Goal: Information Seeking & Learning: Check status

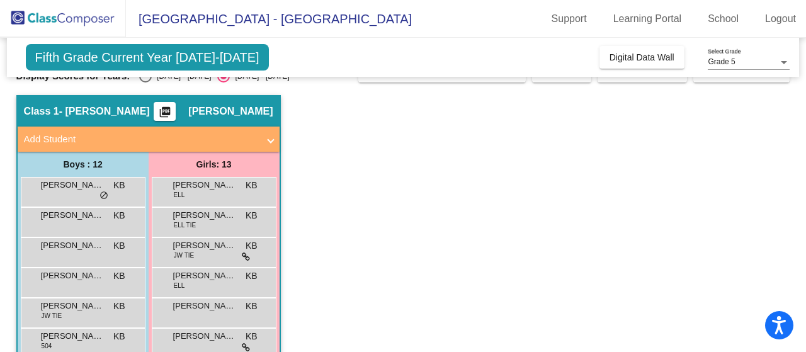
scroll to position [25, 0]
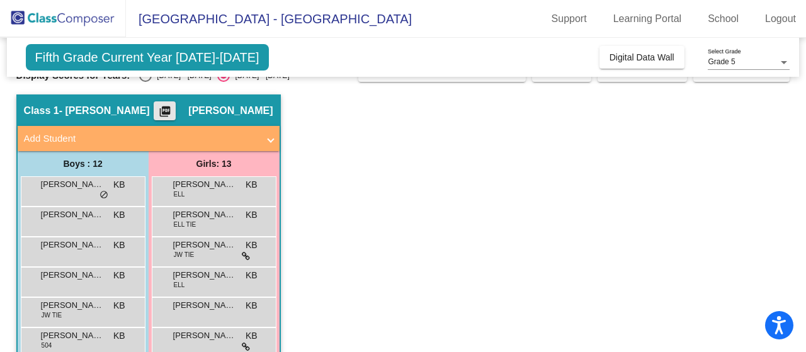
click at [166, 109] on mat-icon "picture_as_pdf" at bounding box center [164, 114] width 15 height 18
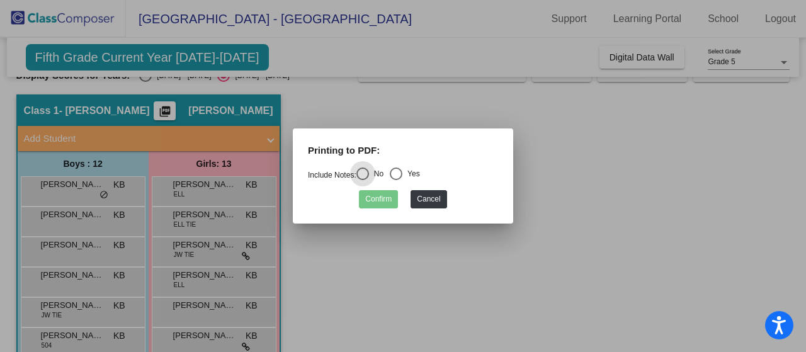
click at [166, 109] on div at bounding box center [403, 176] width 806 height 352
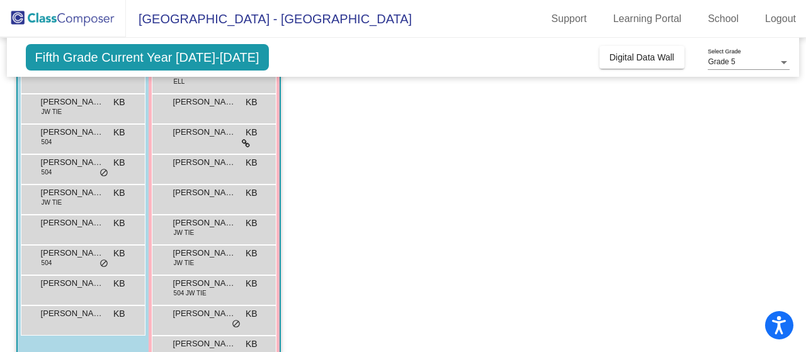
scroll to position [229, 0]
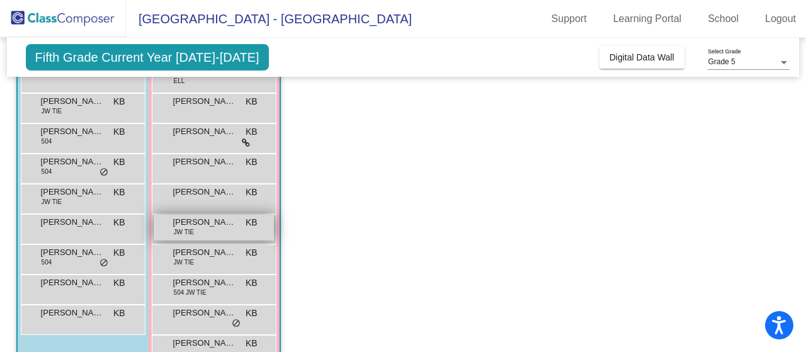
click at [184, 228] on span "JW TIE" at bounding box center [184, 231] width 21 height 9
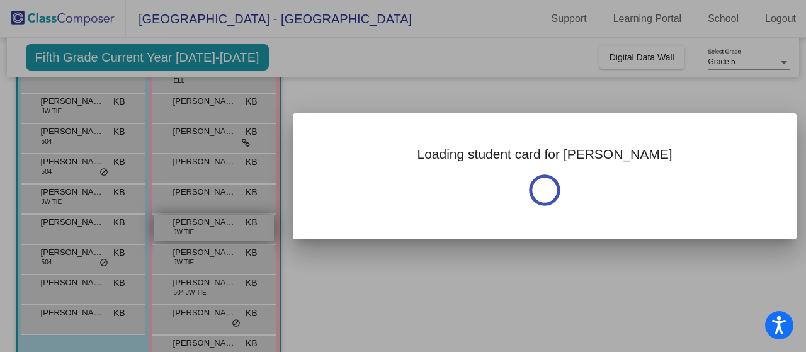
click at [184, 228] on div at bounding box center [403, 176] width 806 height 352
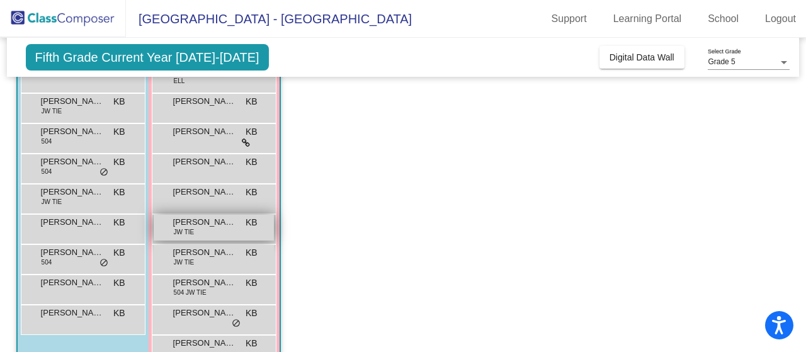
click at [181, 227] on span "JW TIE" at bounding box center [184, 231] width 21 height 9
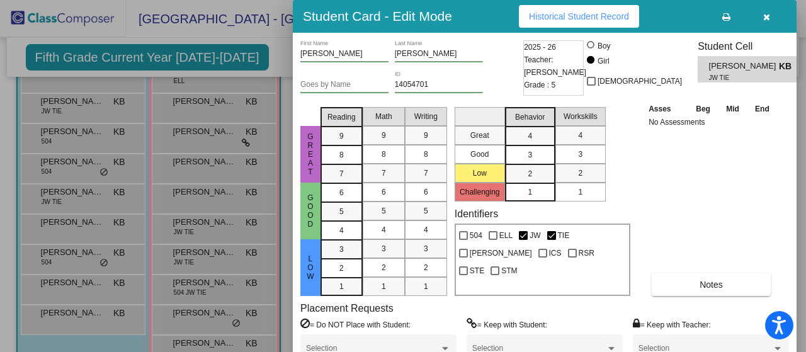
click at [772, 19] on button "button" at bounding box center [766, 16] width 40 height 23
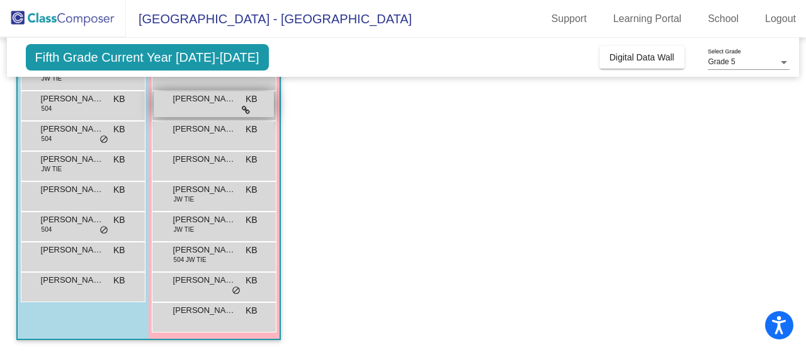
scroll to position [0, 0]
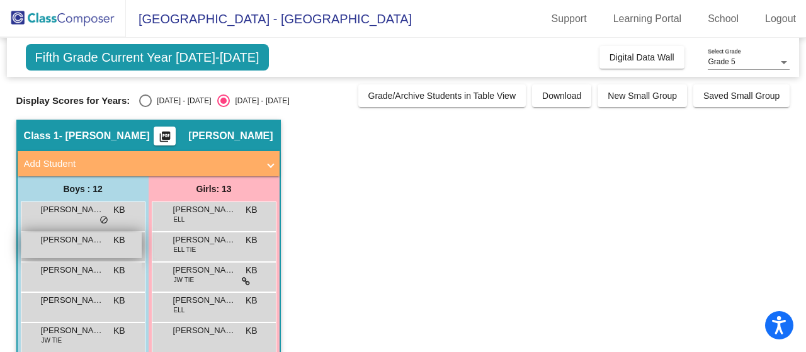
click at [86, 239] on span "[PERSON_NAME] [PERSON_NAME]" at bounding box center [72, 240] width 63 height 13
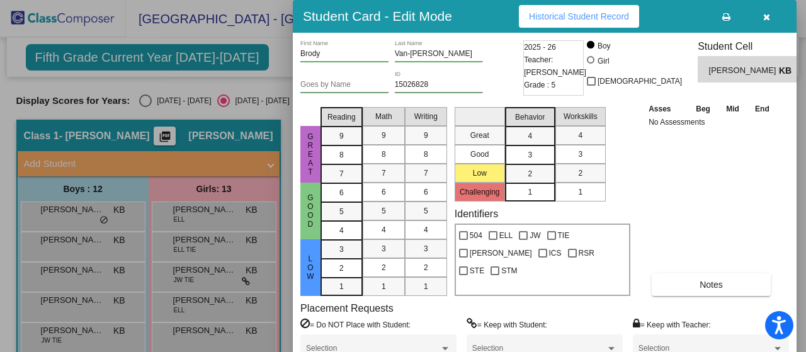
click at [565, 13] on span "Historical Student Record" at bounding box center [579, 16] width 100 height 10
click at [765, 15] on icon "button" at bounding box center [766, 17] width 7 height 9
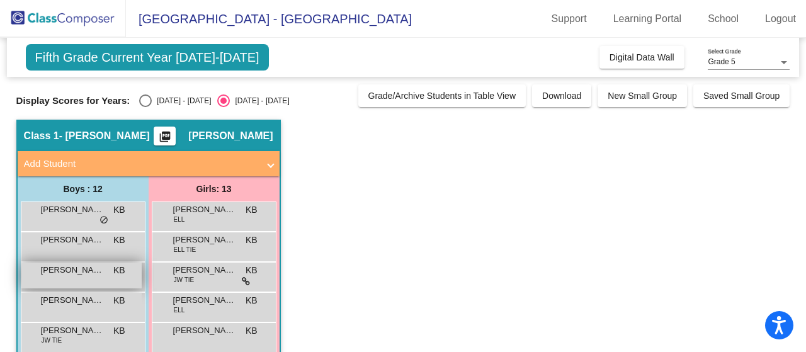
click at [81, 274] on span "[PERSON_NAME]" at bounding box center [72, 270] width 63 height 13
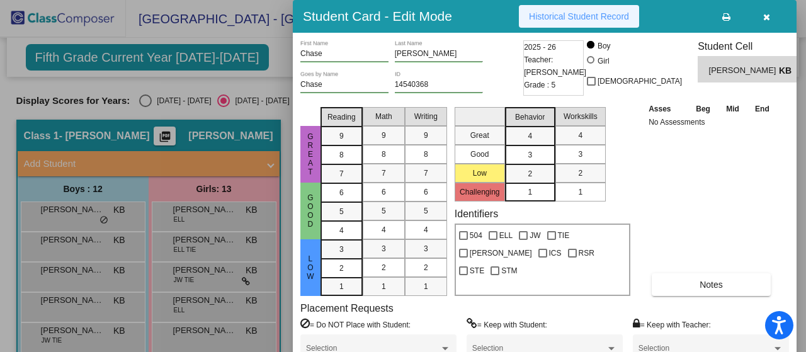
click at [601, 18] on span "Historical Student Record" at bounding box center [579, 16] width 100 height 10
click at [764, 18] on icon "button" at bounding box center [766, 17] width 7 height 9
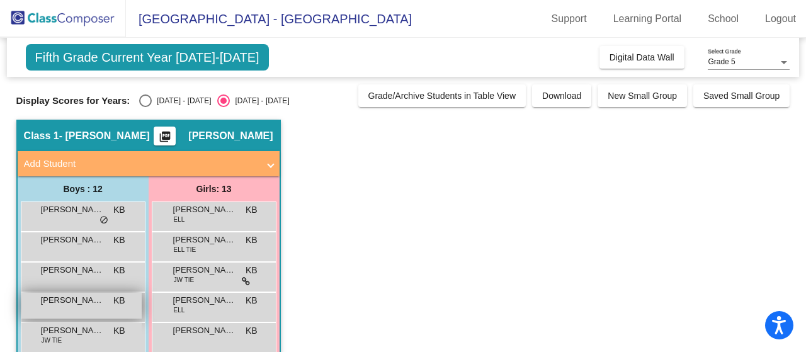
click at [60, 310] on div "[PERSON_NAME] KB lock do_not_disturb_alt" at bounding box center [81, 306] width 120 height 26
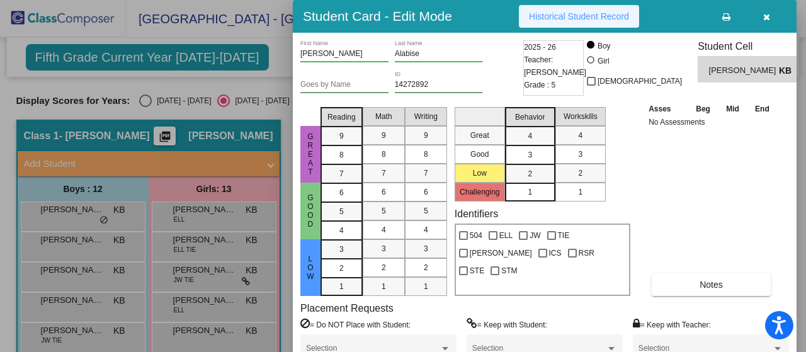
click at [595, 19] on span "Historical Student Record" at bounding box center [579, 16] width 100 height 10
click at [767, 17] on icon "button" at bounding box center [766, 17] width 7 height 9
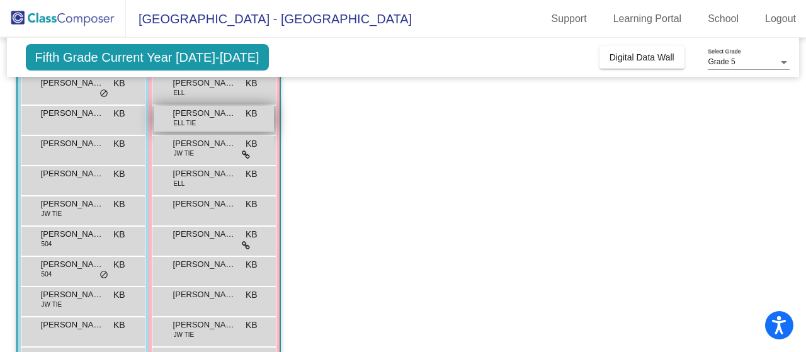
scroll to position [127, 0]
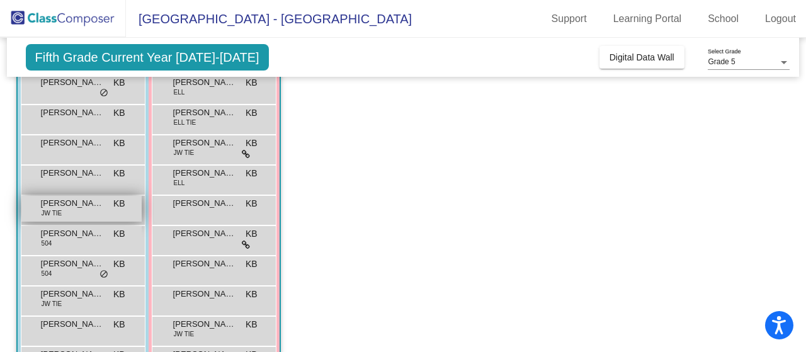
click at [72, 196] on div "[PERSON_NAME] JW TIE KB lock do_not_disturb_alt" at bounding box center [81, 209] width 120 height 26
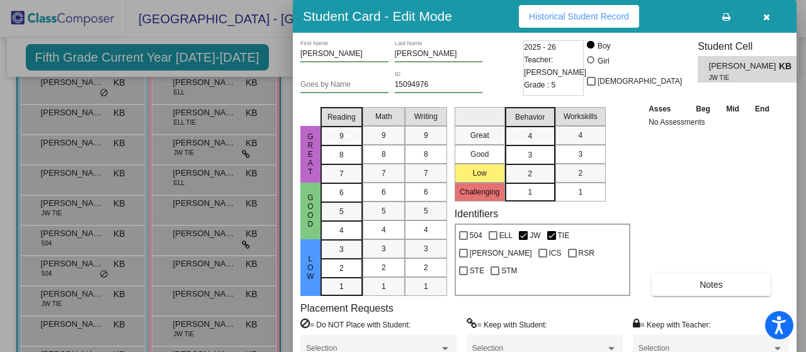
click at [566, 15] on span "Historical Student Record" at bounding box center [579, 16] width 100 height 10
click at [767, 17] on icon "button" at bounding box center [766, 17] width 7 height 9
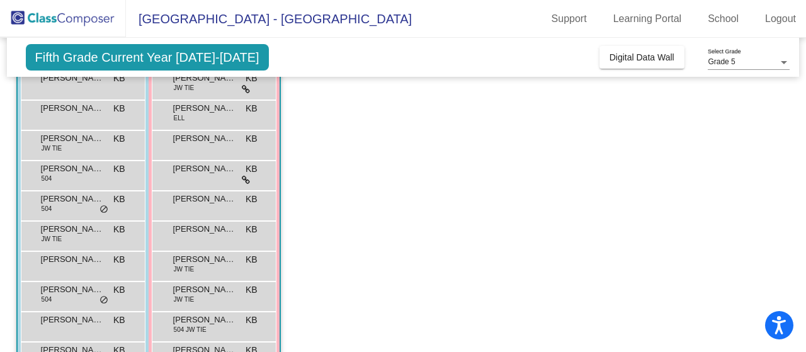
scroll to position [193, 0]
click at [60, 168] on span "[PERSON_NAME]" at bounding box center [72, 168] width 63 height 13
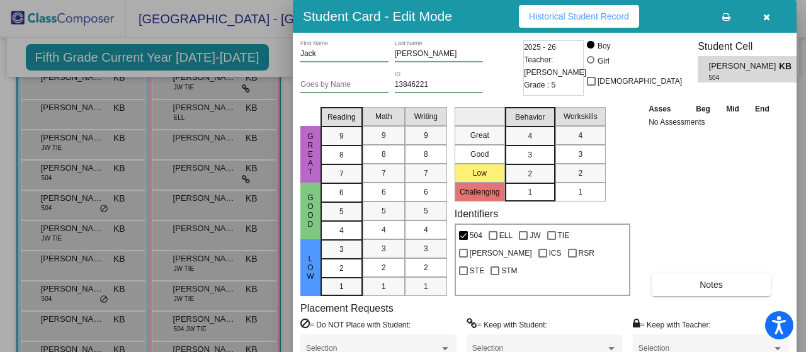
click at [565, 14] on span "Historical Student Record" at bounding box center [579, 16] width 100 height 10
click at [765, 16] on icon "button" at bounding box center [766, 17] width 7 height 9
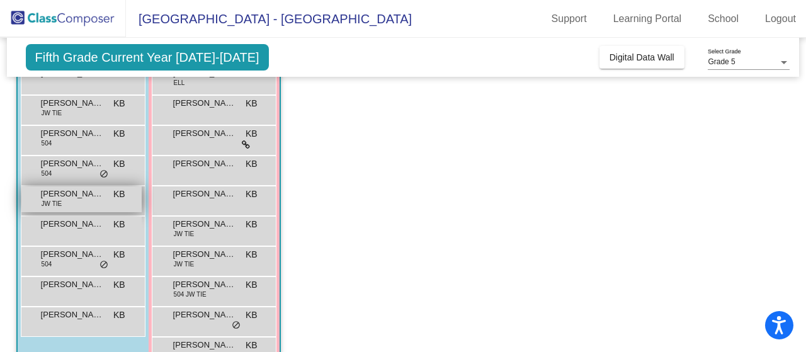
scroll to position [227, 0]
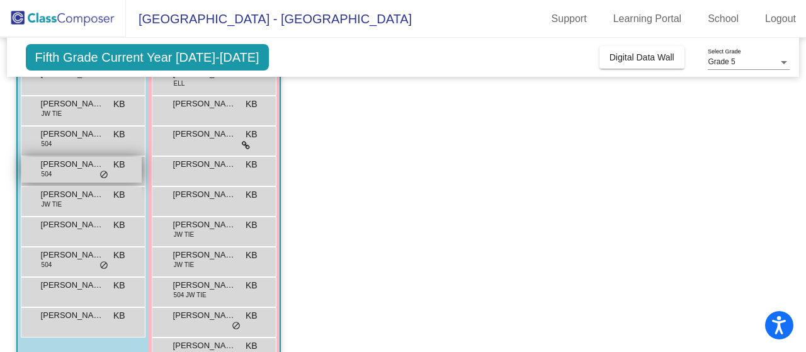
click at [71, 167] on span "[PERSON_NAME]" at bounding box center [72, 164] width 63 height 13
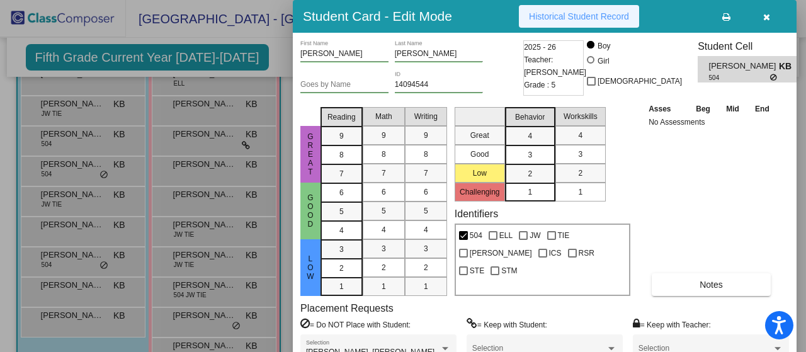
click at [561, 17] on span "Historical Student Record" at bounding box center [579, 16] width 100 height 10
click at [763, 16] on icon "button" at bounding box center [766, 17] width 7 height 9
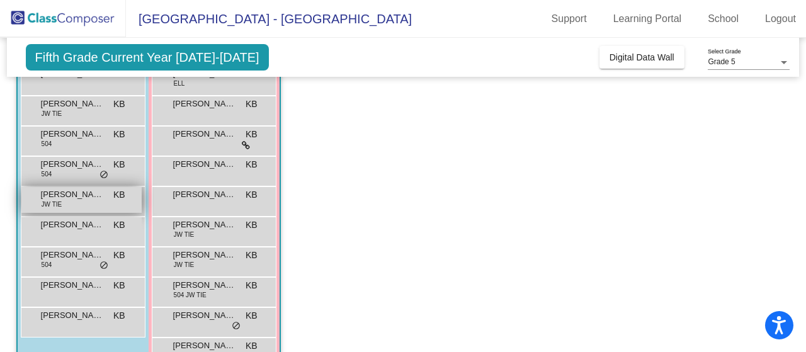
click at [63, 203] on div "[PERSON_NAME] [PERSON_NAME] TIE KB lock do_not_disturb_alt" at bounding box center [81, 200] width 120 height 26
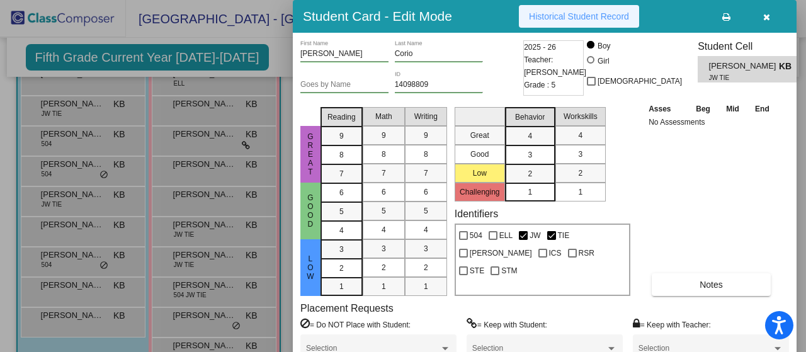
click at [570, 13] on span "Historical Student Record" at bounding box center [579, 16] width 100 height 10
click at [763, 16] on icon "button" at bounding box center [766, 17] width 7 height 9
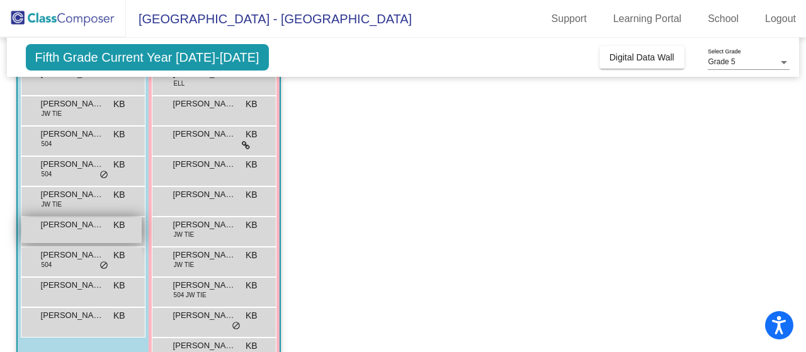
click at [60, 230] on span "[PERSON_NAME]" at bounding box center [72, 224] width 63 height 13
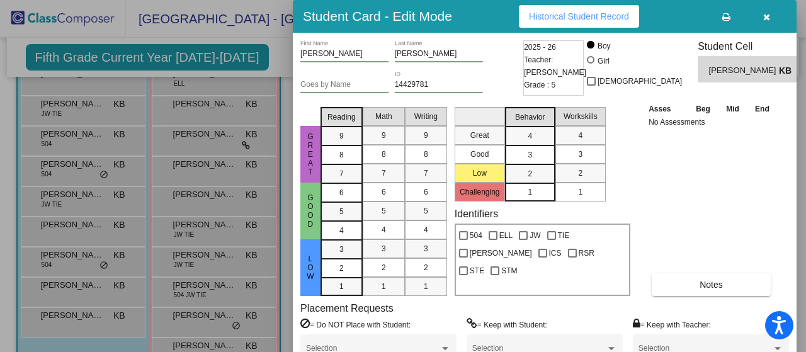
click at [588, 13] on span "Historical Student Record" at bounding box center [579, 16] width 100 height 10
click at [767, 20] on icon "button" at bounding box center [766, 17] width 7 height 9
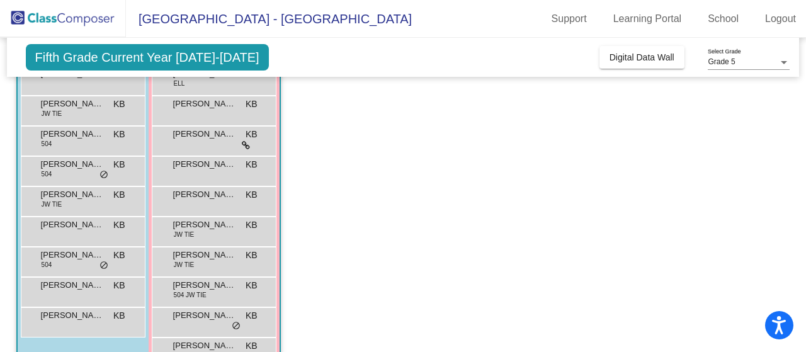
scroll to position [262, 0]
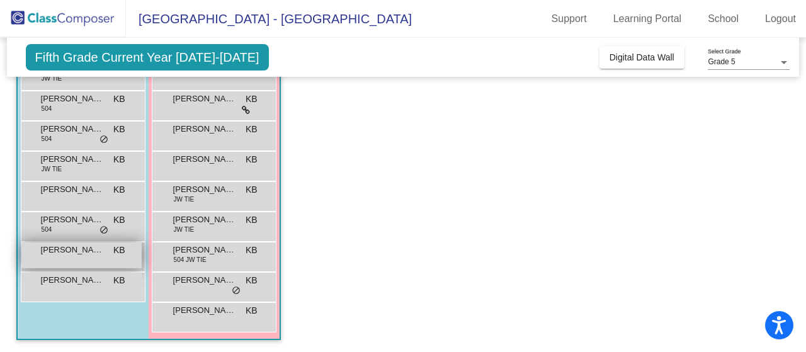
click at [79, 250] on span "[PERSON_NAME]" at bounding box center [72, 250] width 63 height 13
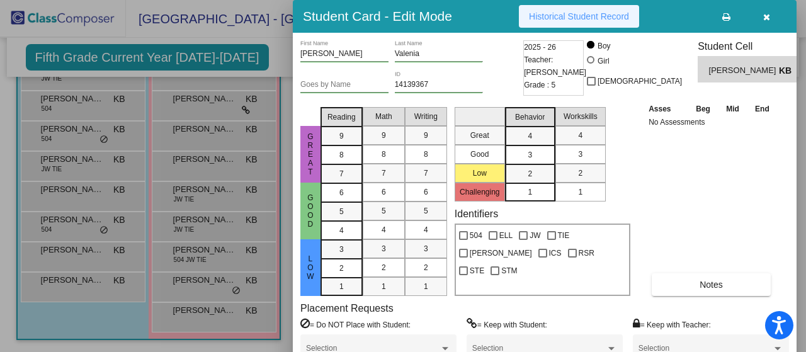
click at [551, 20] on span "Historical Student Record" at bounding box center [579, 16] width 100 height 10
click at [765, 14] on icon "button" at bounding box center [766, 17] width 7 height 9
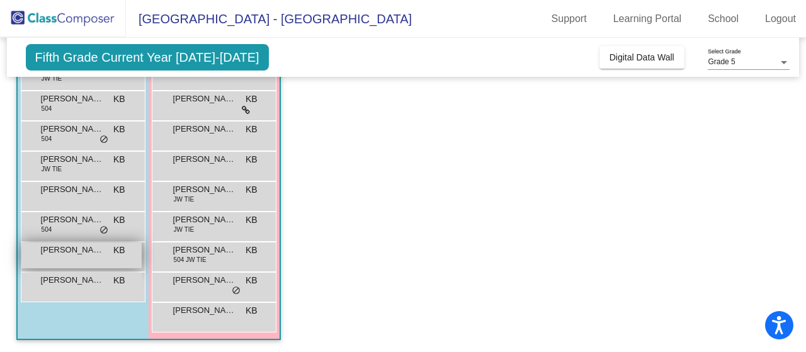
click at [69, 259] on div "[PERSON_NAME] KB lock do_not_disturb_alt" at bounding box center [81, 255] width 120 height 26
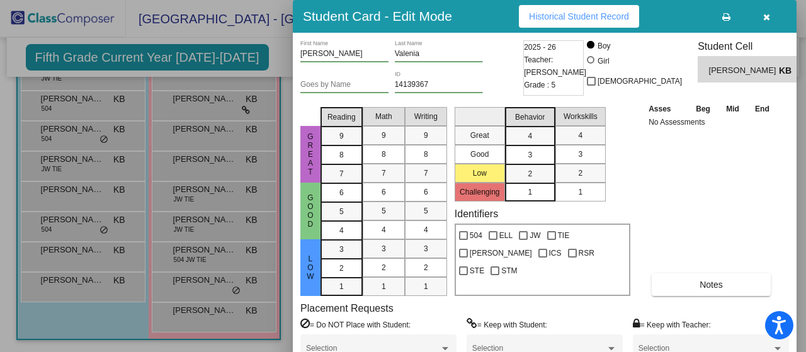
click at [605, 12] on span "Historical Student Record" at bounding box center [579, 16] width 100 height 10
click at [767, 17] on icon "button" at bounding box center [766, 17] width 7 height 9
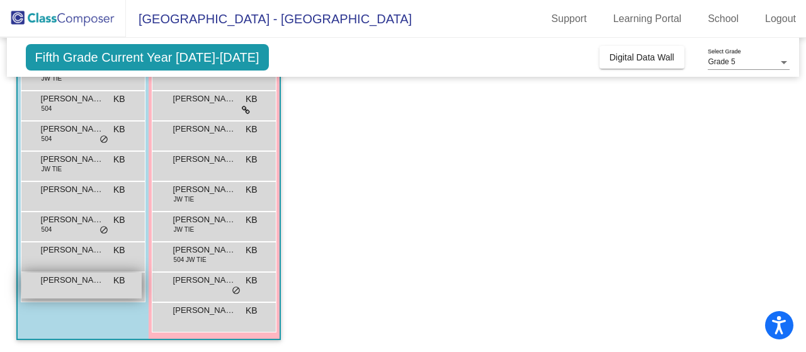
click at [62, 278] on span "[PERSON_NAME]" at bounding box center [72, 280] width 63 height 13
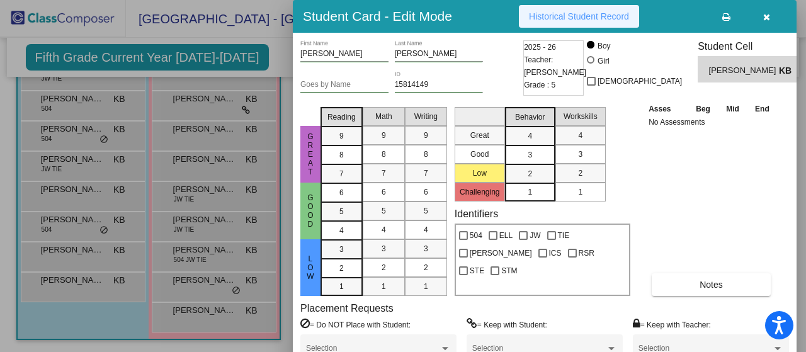
click at [594, 18] on span "Historical Student Record" at bounding box center [579, 16] width 100 height 10
click at [771, 13] on button "button" at bounding box center [766, 16] width 40 height 23
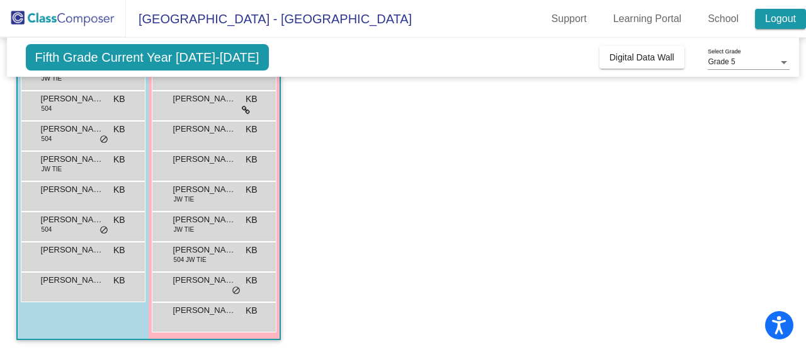
click at [770, 14] on link "Logout" at bounding box center [780, 19] width 51 height 20
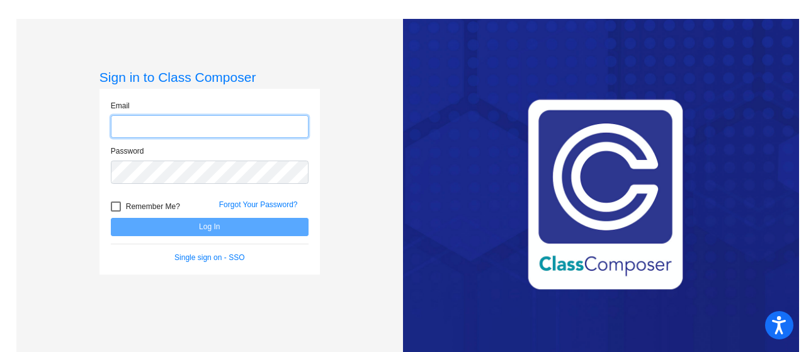
type input "[EMAIL_ADDRESS][DOMAIN_NAME]"
